Goal: Task Accomplishment & Management: Manage account settings

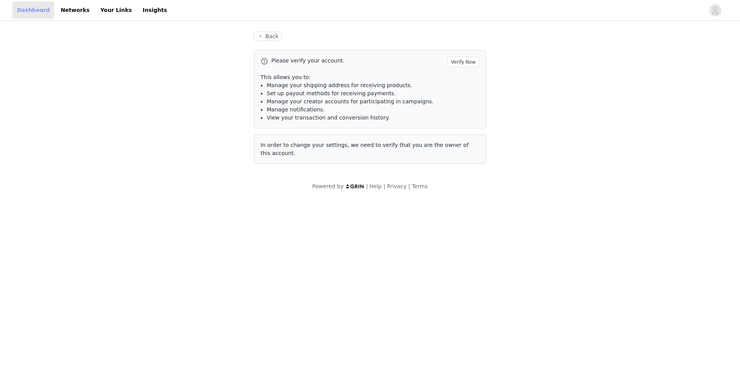
click at [27, 11] on link "Dashboard" at bounding box center [33, 10] width 42 height 17
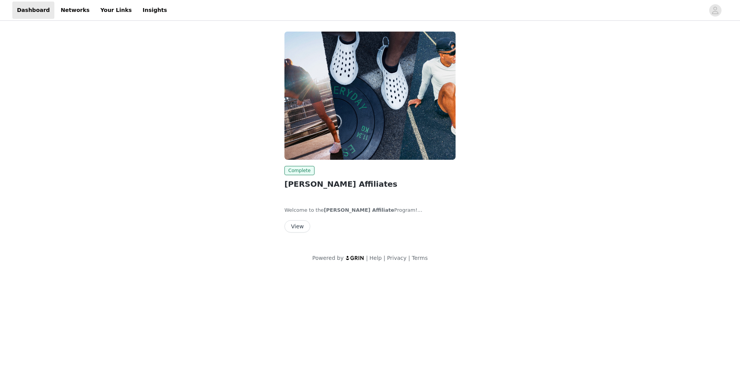
click at [298, 230] on button "View" at bounding box center [297, 226] width 26 height 12
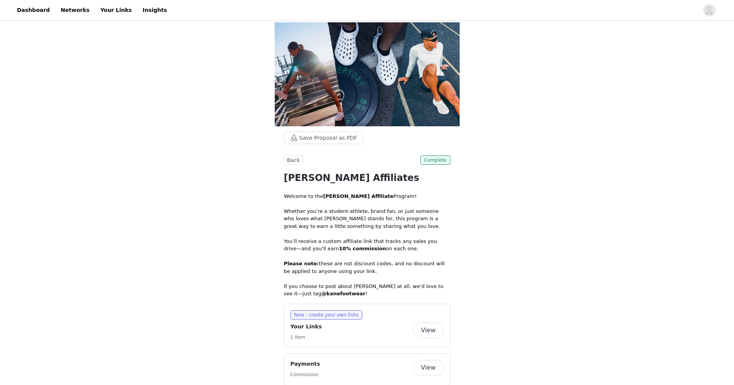
scroll to position [13, 0]
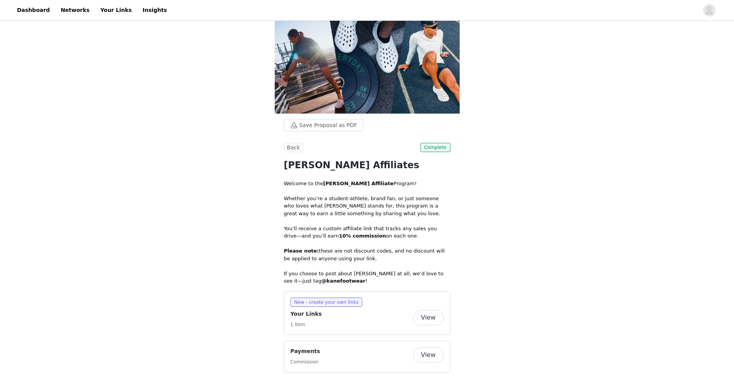
click at [320, 348] on div "Payments Commission" at bounding box center [352, 357] width 123 height 19
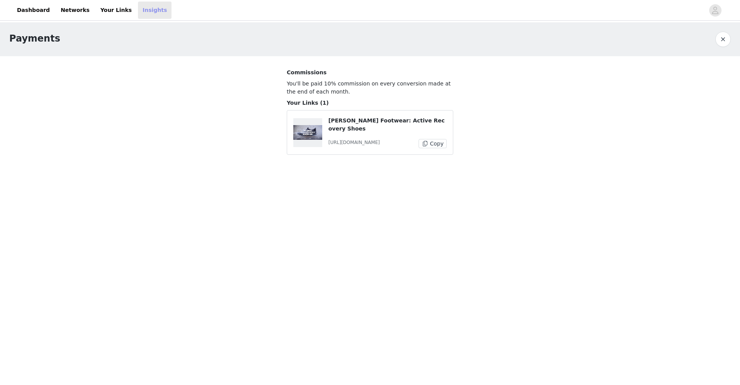
click at [138, 12] on link "Insights" at bounding box center [155, 10] width 34 height 17
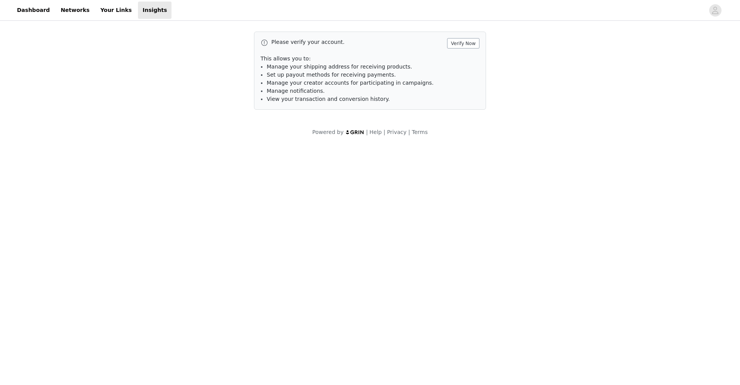
click at [456, 41] on button "Verify Now" at bounding box center [463, 43] width 32 height 10
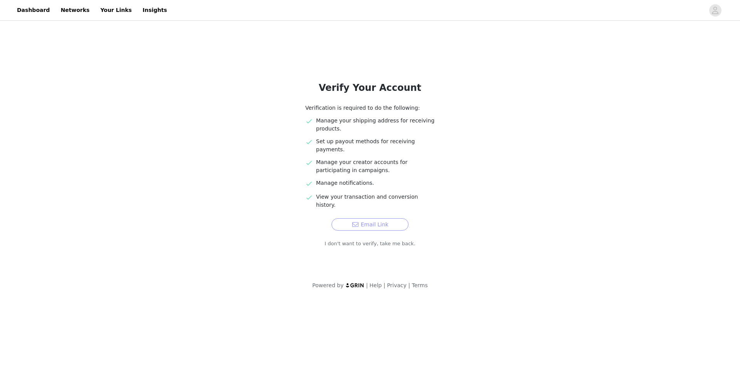
click at [359, 219] on button "Email Link" at bounding box center [369, 225] width 77 height 12
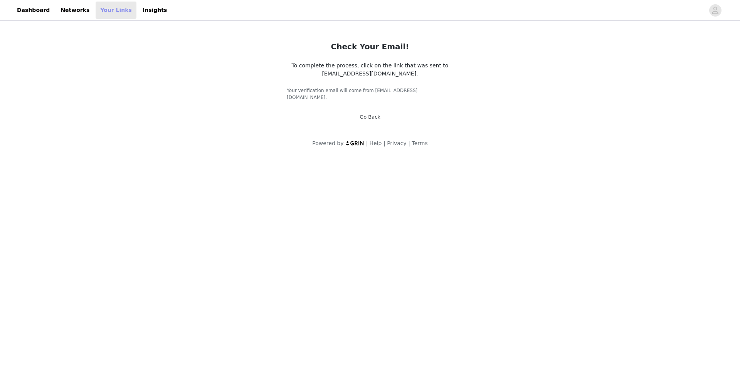
click at [108, 11] on link "Your Links" at bounding box center [116, 10] width 41 height 17
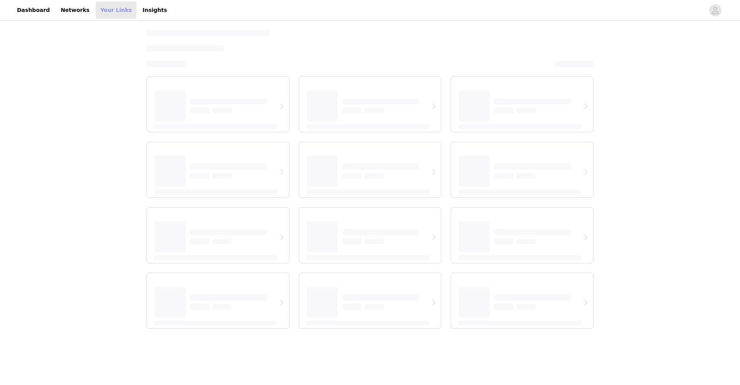
select select "12"
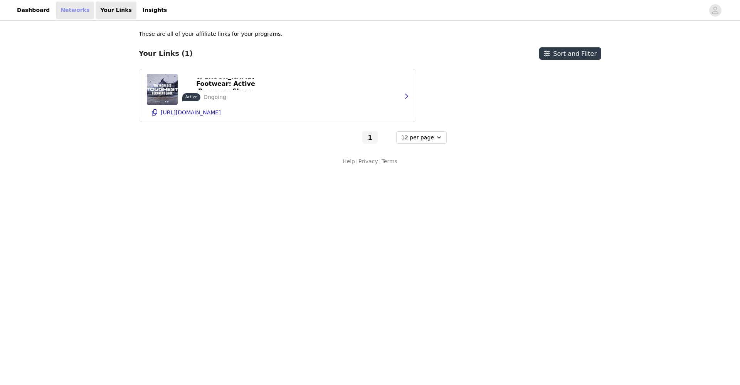
click at [73, 15] on link "Networks" at bounding box center [75, 10] width 38 height 17
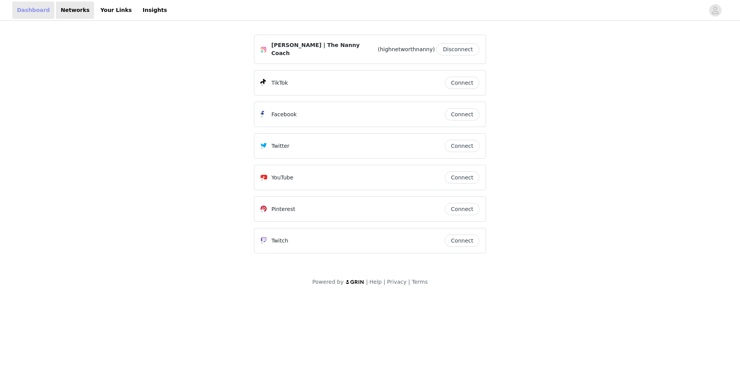
click at [21, 10] on link "Dashboard" at bounding box center [33, 10] width 42 height 17
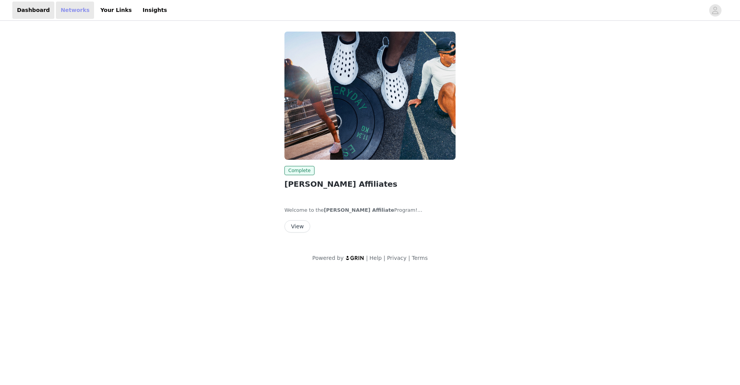
click at [56, 9] on link "Networks" at bounding box center [75, 10] width 38 height 17
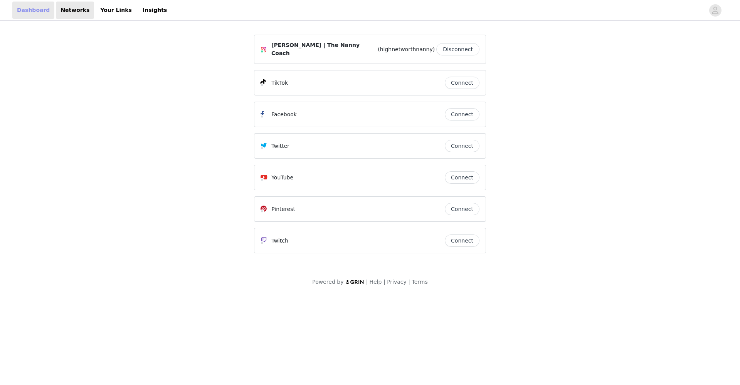
click at [24, 12] on link "Dashboard" at bounding box center [33, 10] width 42 height 17
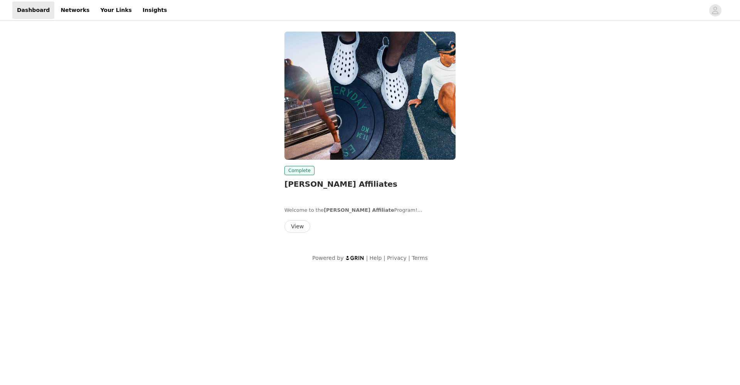
click at [297, 227] on button "View" at bounding box center [297, 226] width 26 height 12
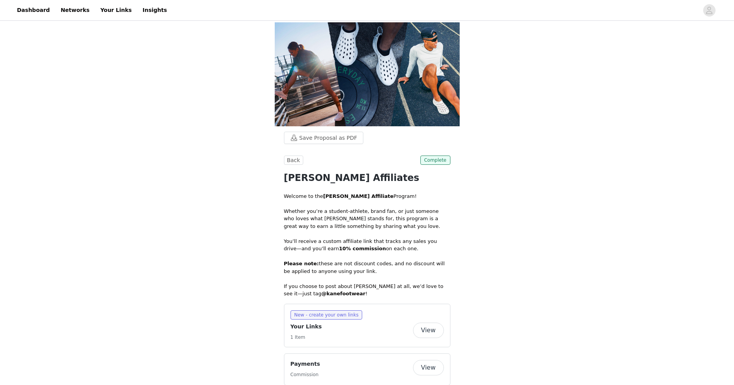
scroll to position [13, 0]
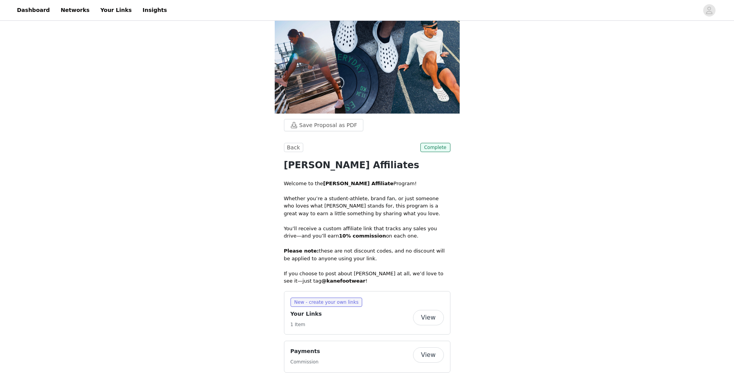
click at [426, 348] on button "View" at bounding box center [428, 355] width 31 height 15
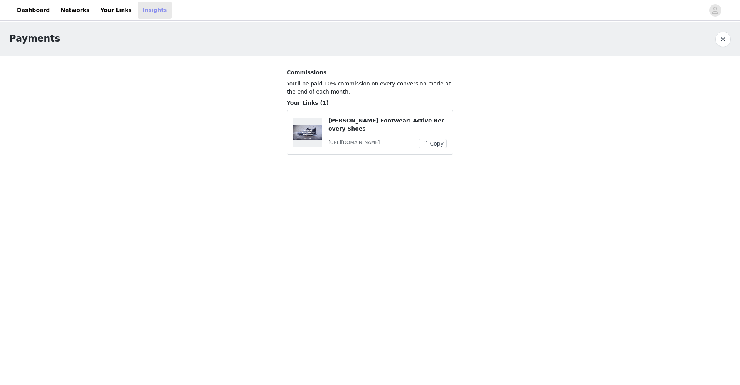
click at [143, 10] on link "Insights" at bounding box center [155, 10] width 34 height 17
